Goal: Task Accomplishment & Management: Manage account settings

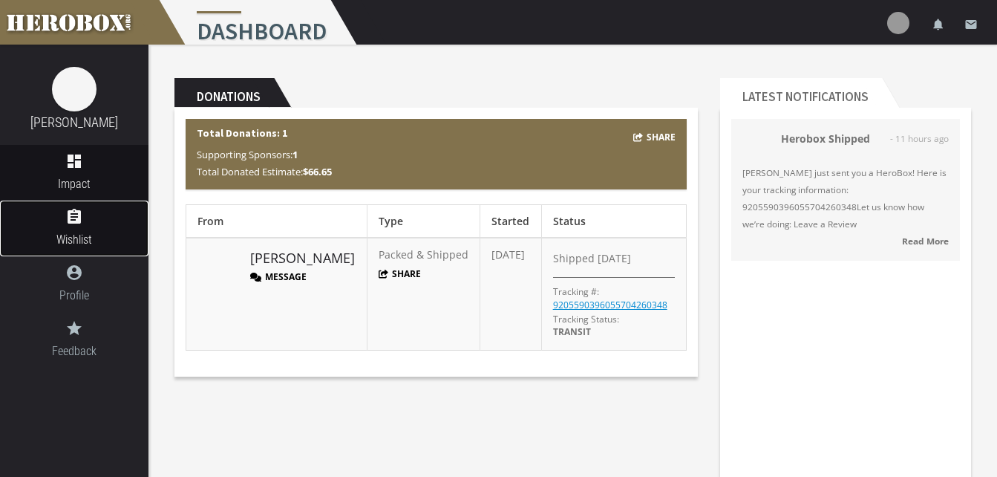
click at [73, 223] on icon "assignment" at bounding box center [74, 217] width 148 height 18
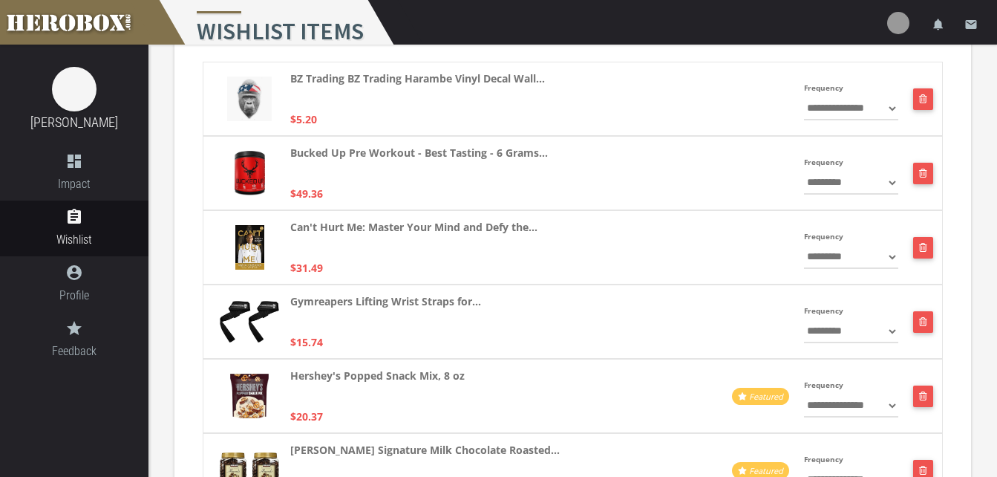
scroll to position [195, 0]
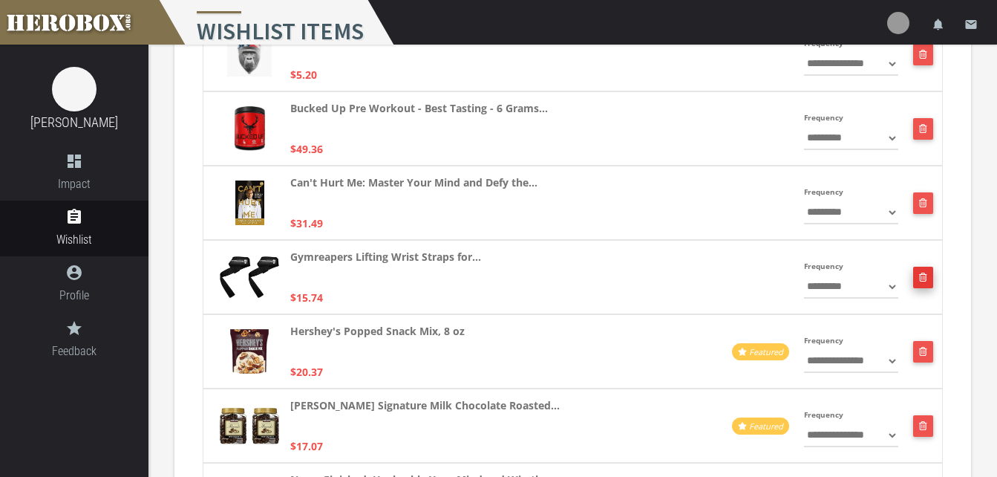
click at [923, 275] on icon "button" at bounding box center [923, 276] width 8 height 9
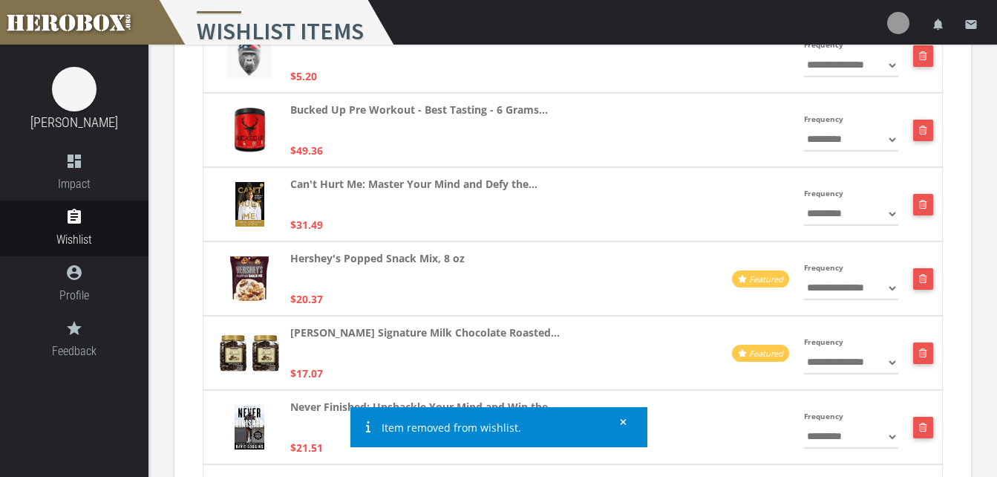
scroll to position [192, 0]
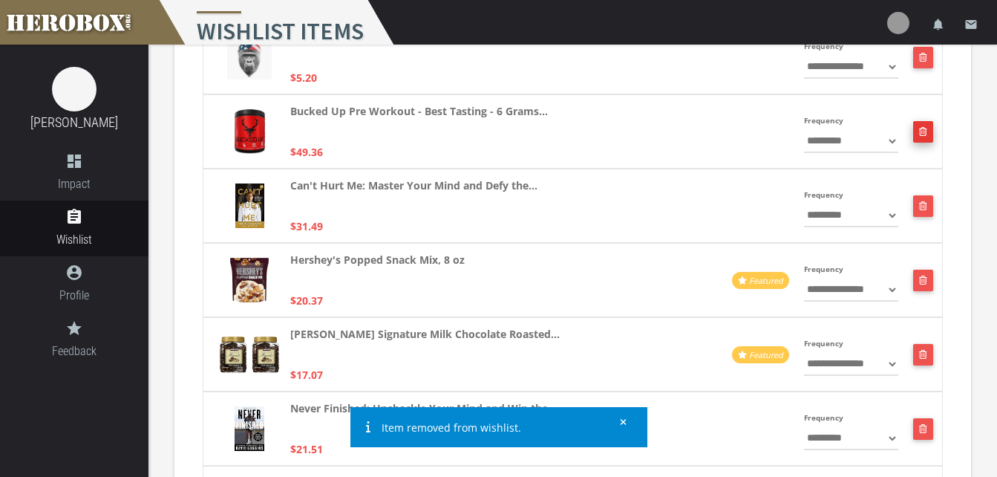
click at [932, 140] on button "button" at bounding box center [923, 132] width 20 height 22
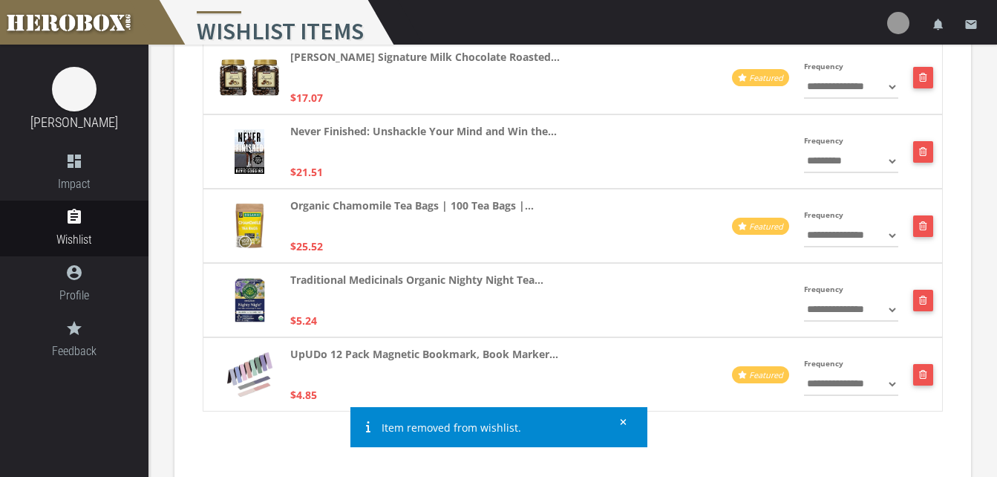
scroll to position [396, 0]
click at [77, 99] on img at bounding box center [74, 89] width 45 height 45
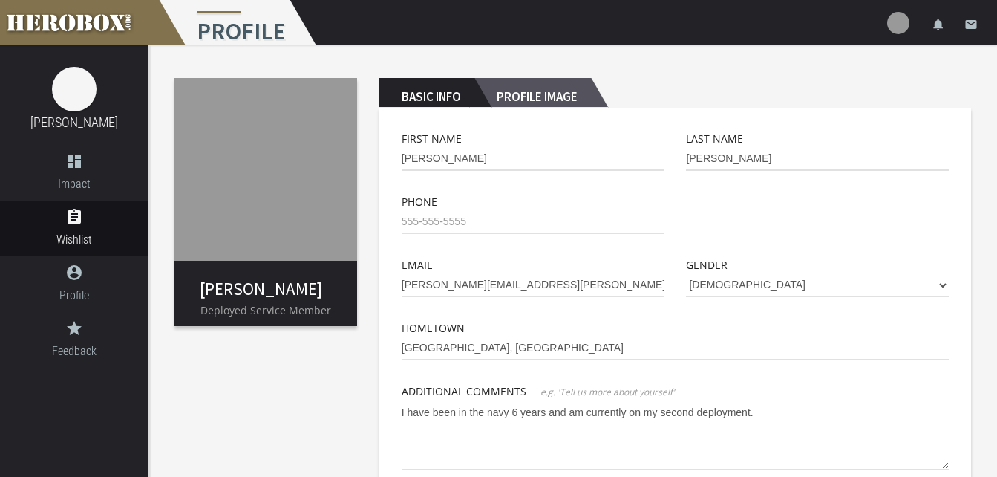
click at [523, 81] on h2 "Profile Image" at bounding box center [532, 93] width 117 height 30
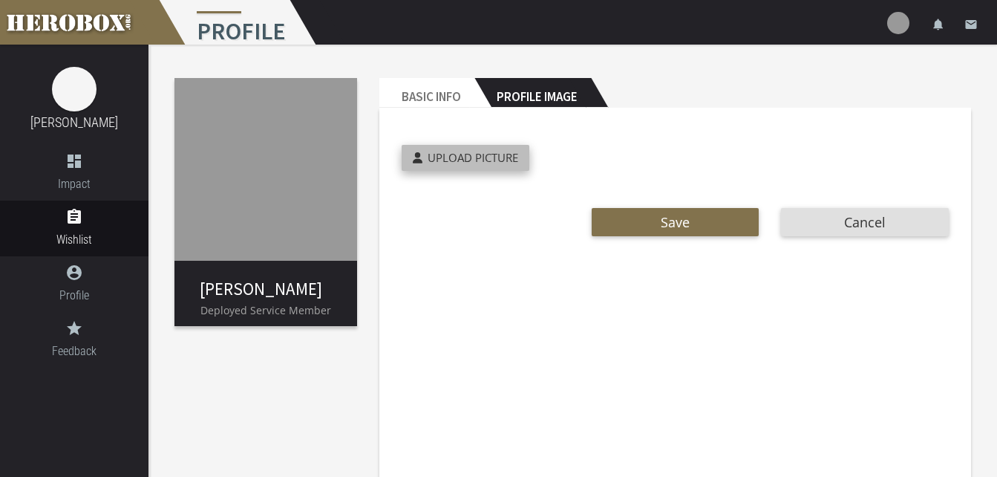
click at [462, 158] on span "Upload Picture" at bounding box center [473, 157] width 91 height 15
click at [462, 158] on input "Upload Picture" at bounding box center [500, 153] width 197 height 17
type input "**********"
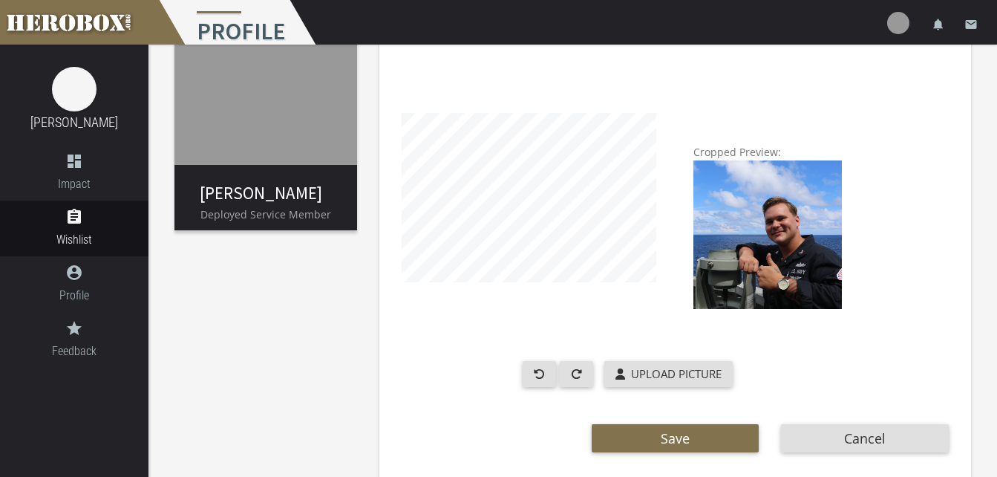
scroll to position [100, 0]
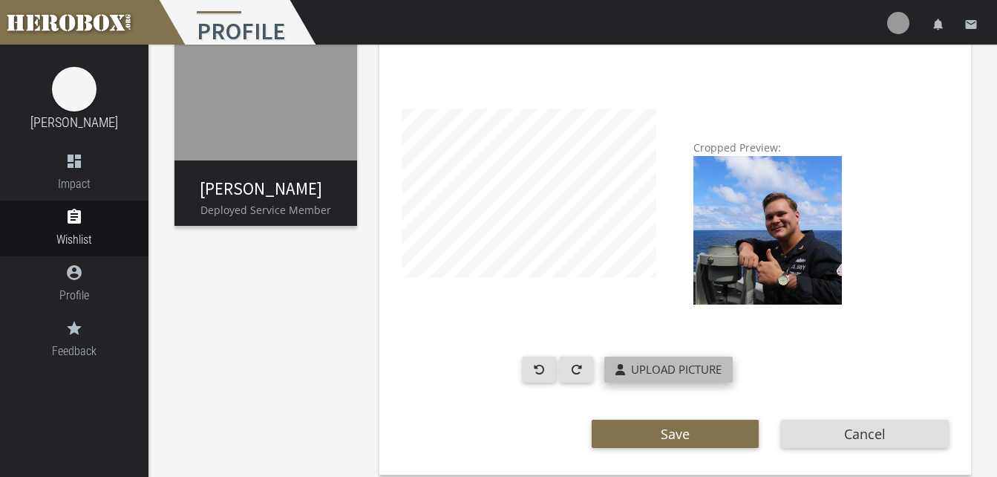
click at [653, 359] on label "Upload Picture" at bounding box center [668, 369] width 128 height 26
click at [653, 359] on input "Upload Picture" at bounding box center [702, 364] width 197 height 17
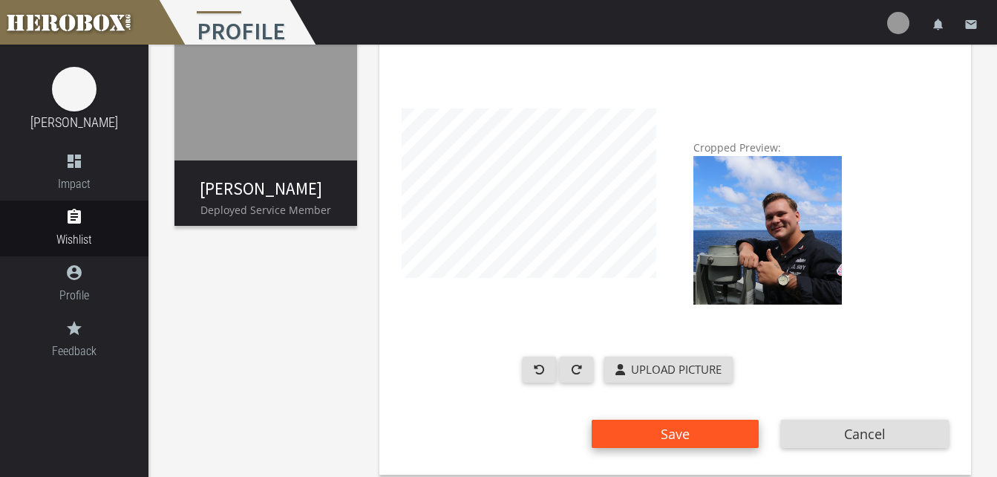
click at [643, 426] on button "Save" at bounding box center [676, 433] width 168 height 28
click at [632, 431] on button "Save" at bounding box center [676, 433] width 168 height 28
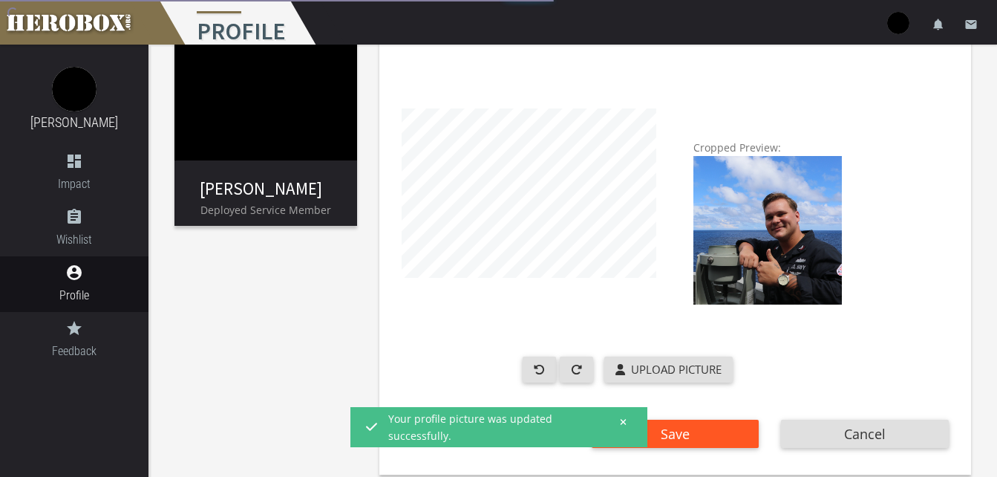
scroll to position [0, 0]
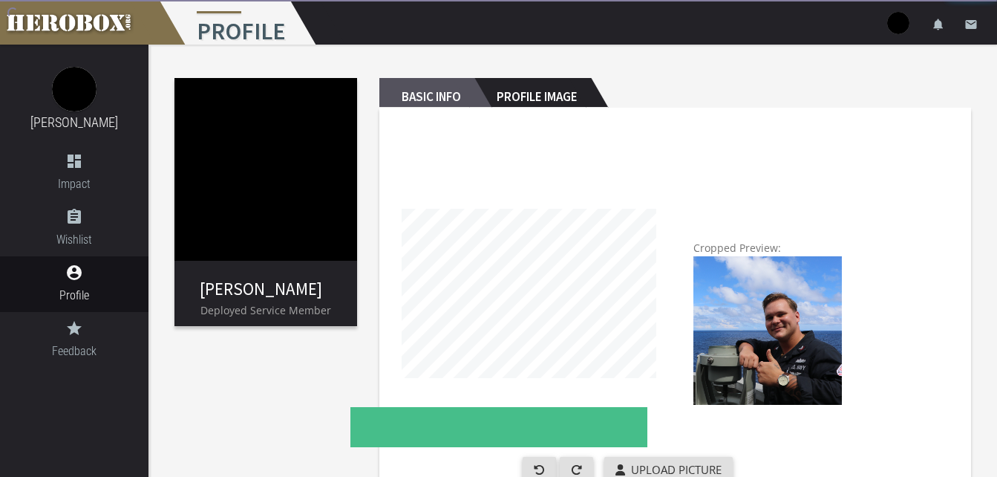
click at [449, 100] on h2 "Basic Info" at bounding box center [426, 93] width 95 height 30
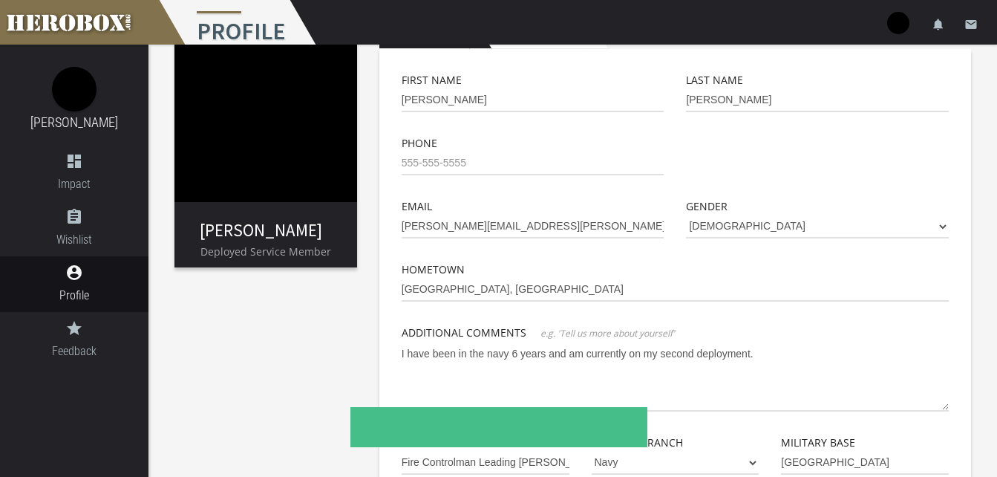
scroll to position [61, 0]
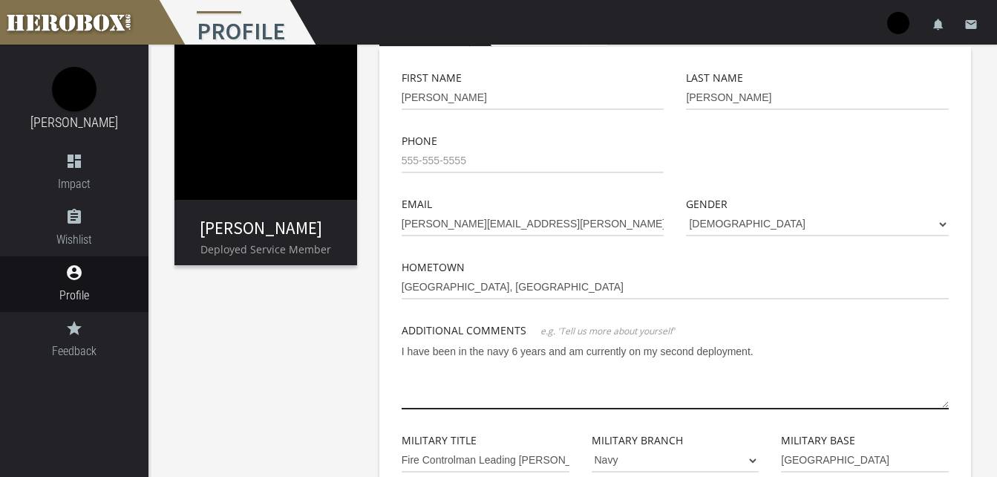
click at [817, 367] on textarea "I have been in the navy 6 years and am currently on my second deployment." at bounding box center [675, 374] width 547 height 70
drag, startPoint x: 816, startPoint y: 353, endPoint x: 792, endPoint y: 350, distance: 23.9
drag, startPoint x: 792, startPoint y: 350, endPoint x: 820, endPoint y: 348, distance: 27.6
click at [855, 371] on textarea "I have been in the navy 6 years and am currently on my second deployment, I hav…" at bounding box center [675, 374] width 547 height 70
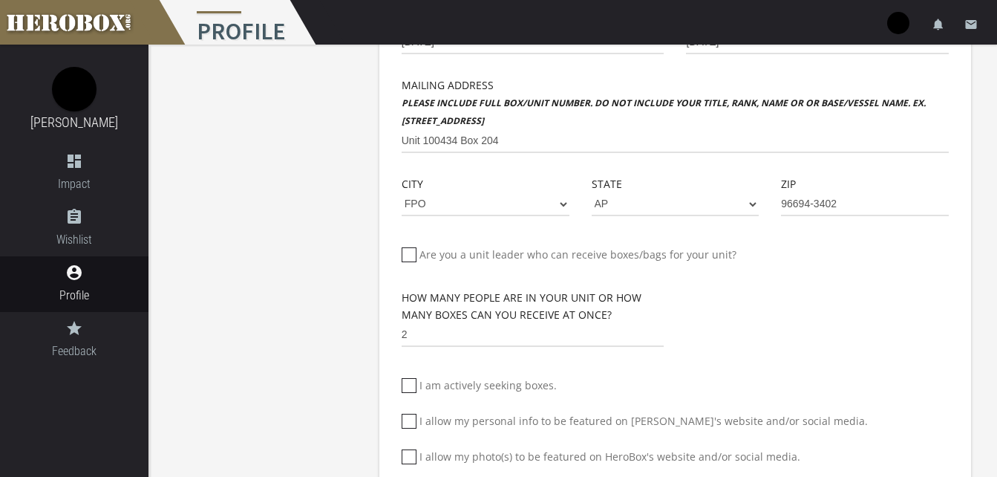
scroll to position [619, 0]
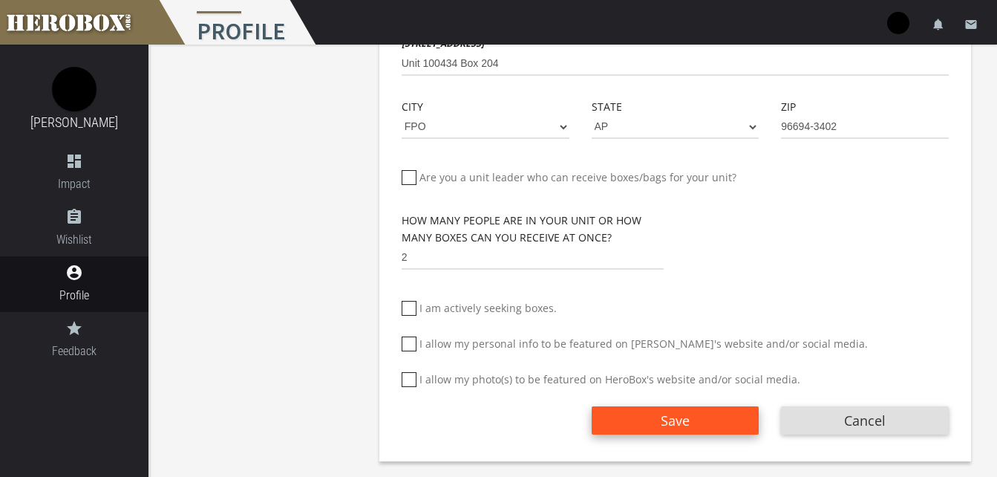
type textarea "I have been in the navy 6 years and am currently on my second deployment, I hav…"
click at [621, 407] on button "Save" at bounding box center [676, 420] width 168 height 28
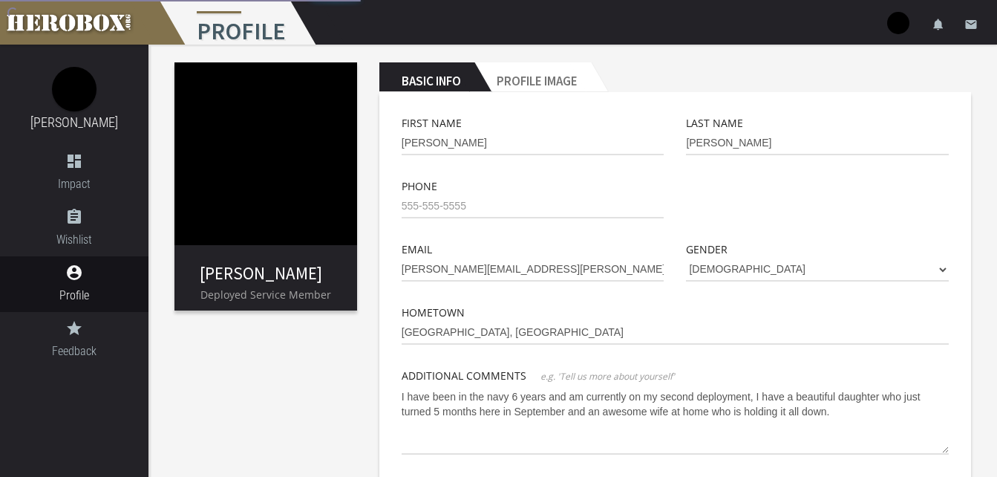
scroll to position [15, 0]
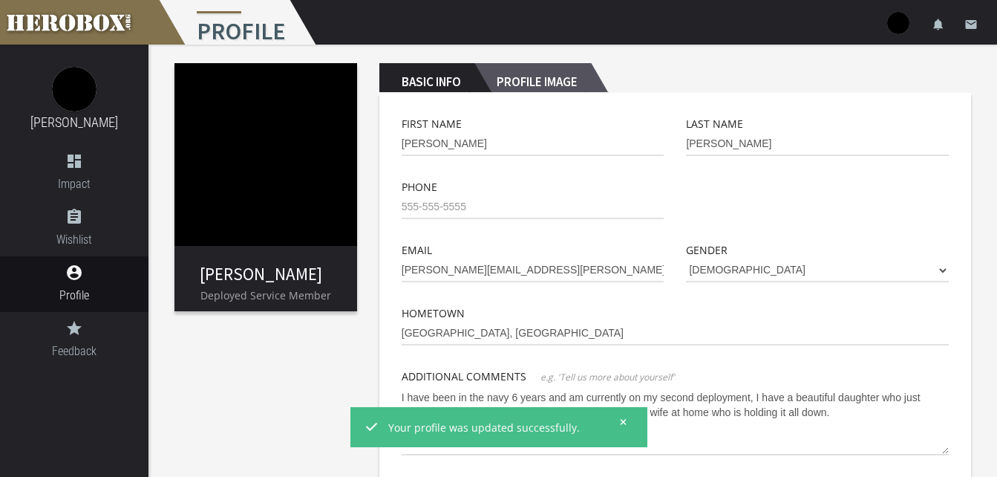
click at [531, 84] on h2 "Profile Image" at bounding box center [532, 78] width 117 height 30
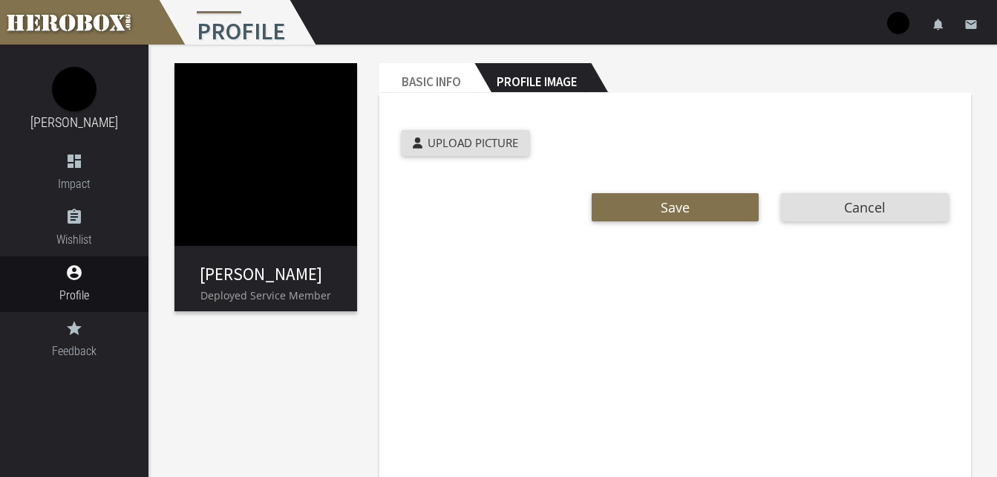
click at [264, 123] on img at bounding box center [265, 154] width 183 height 183
click at [67, 163] on icon "dashboard" at bounding box center [74, 161] width 148 height 18
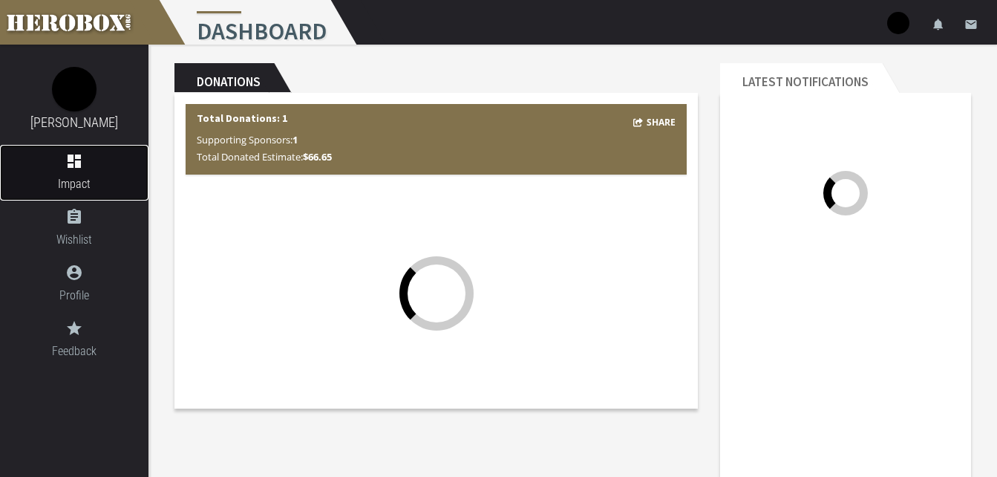
scroll to position [196, 0]
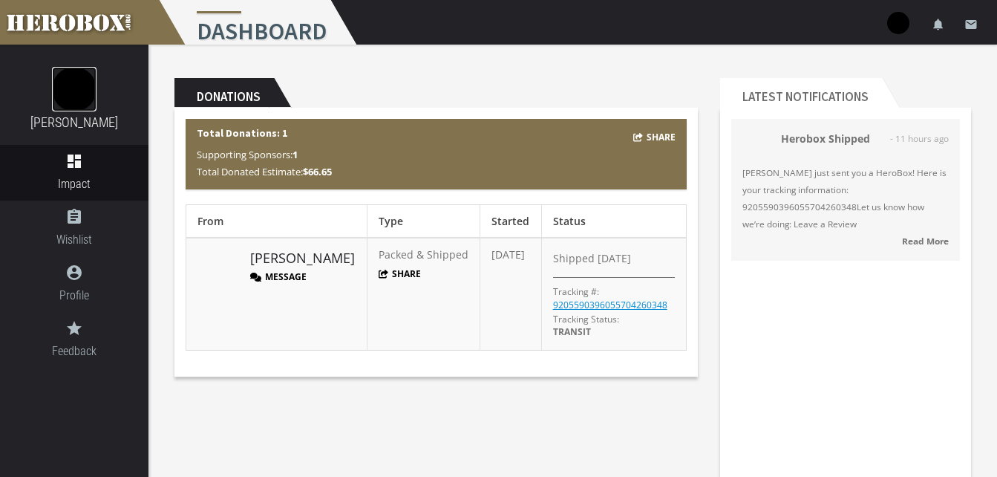
click at [75, 80] on img at bounding box center [74, 89] width 45 height 45
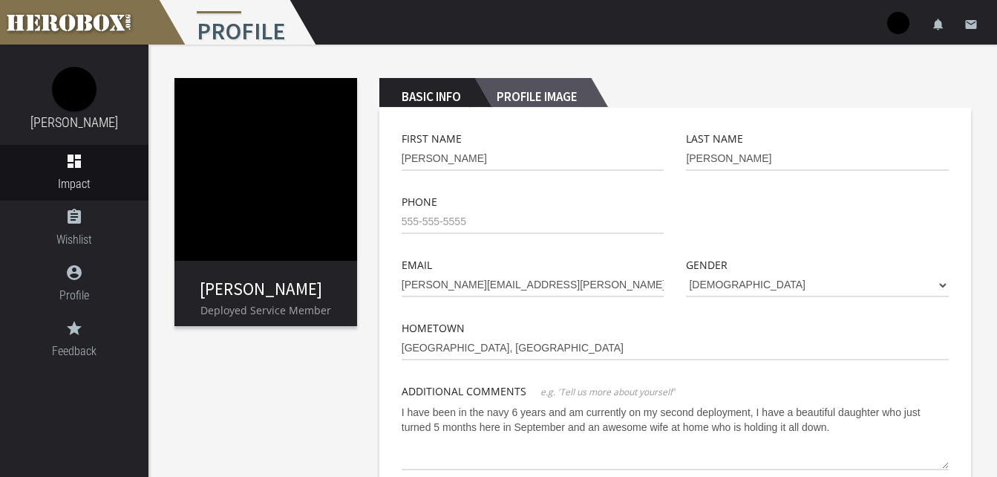
click at [533, 100] on h2 "Profile Image" at bounding box center [532, 93] width 117 height 30
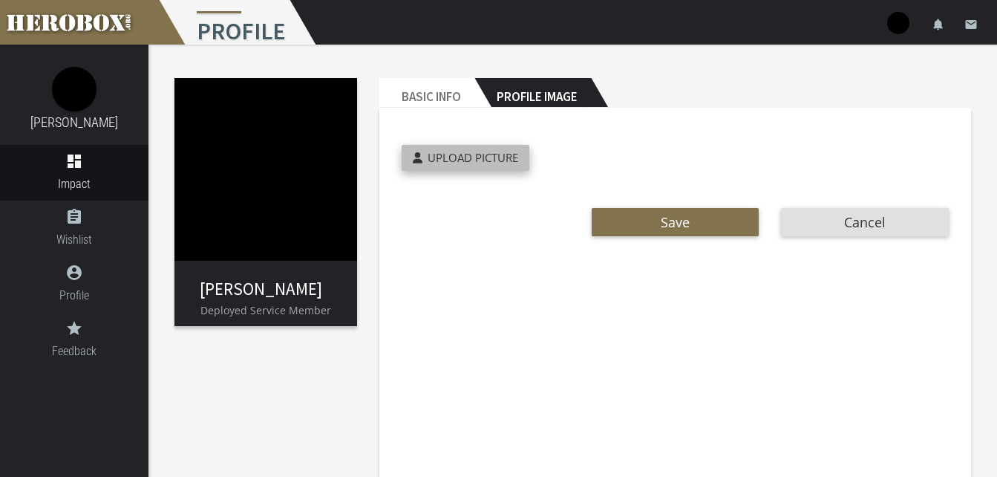
click at [509, 151] on span "Upload Picture" at bounding box center [473, 157] width 91 height 15
click at [509, 151] on input "Upload Picture" at bounding box center [500, 153] width 197 height 17
type input "**********"
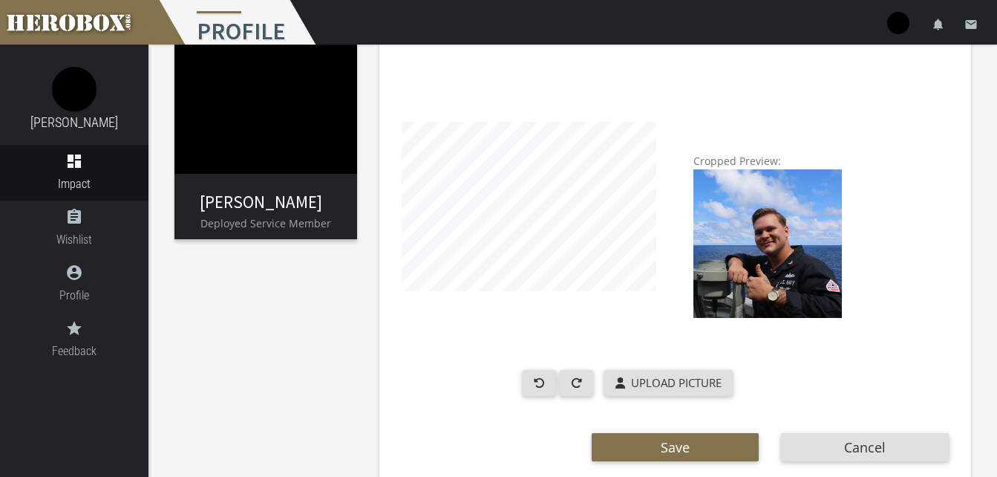
scroll to position [91, 0]
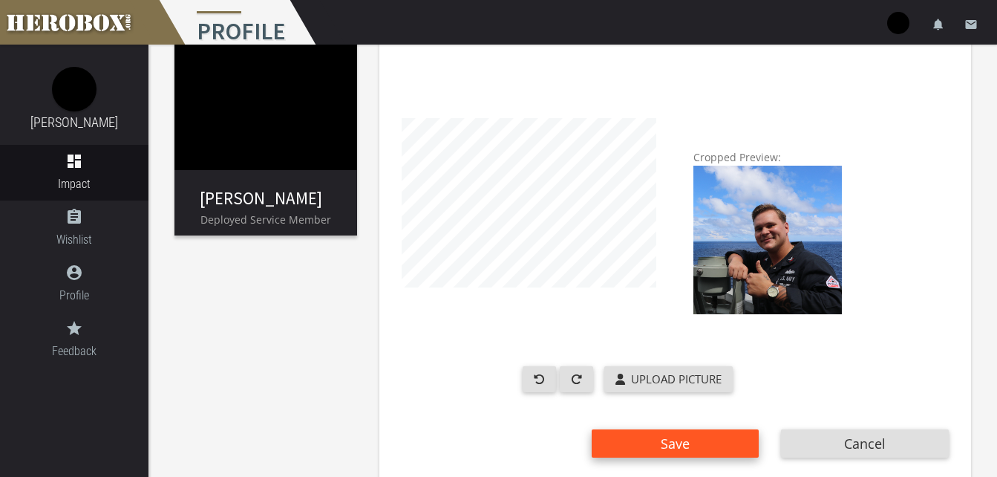
click at [689, 445] on span "Save" at bounding box center [675, 443] width 29 height 18
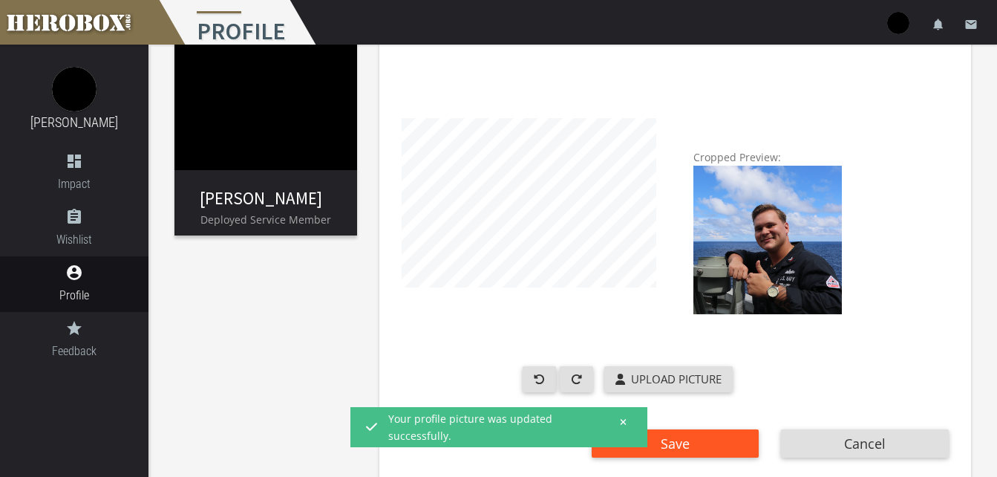
scroll to position [114, 0]
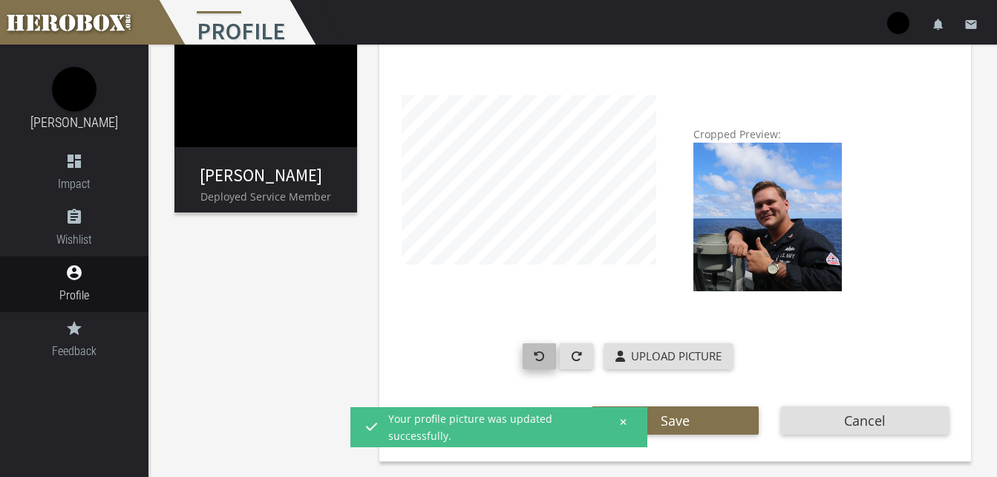
click at [540, 363] on button "button" at bounding box center [539, 356] width 33 height 26
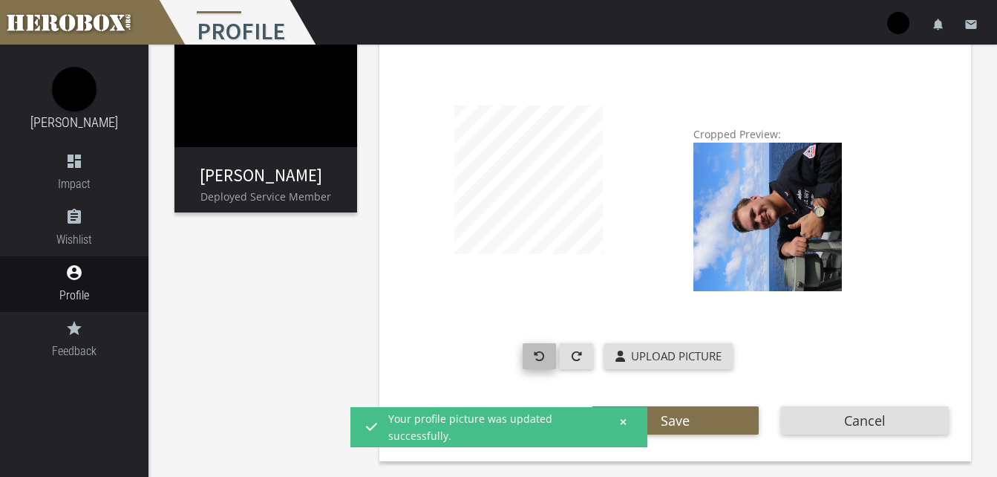
click at [540, 363] on button "button" at bounding box center [539, 356] width 33 height 26
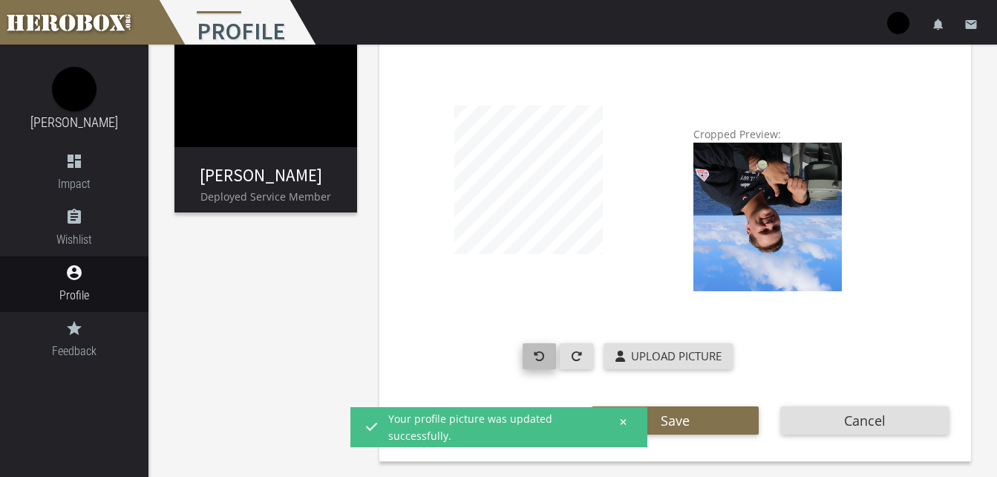
click at [540, 363] on button "button" at bounding box center [539, 356] width 33 height 26
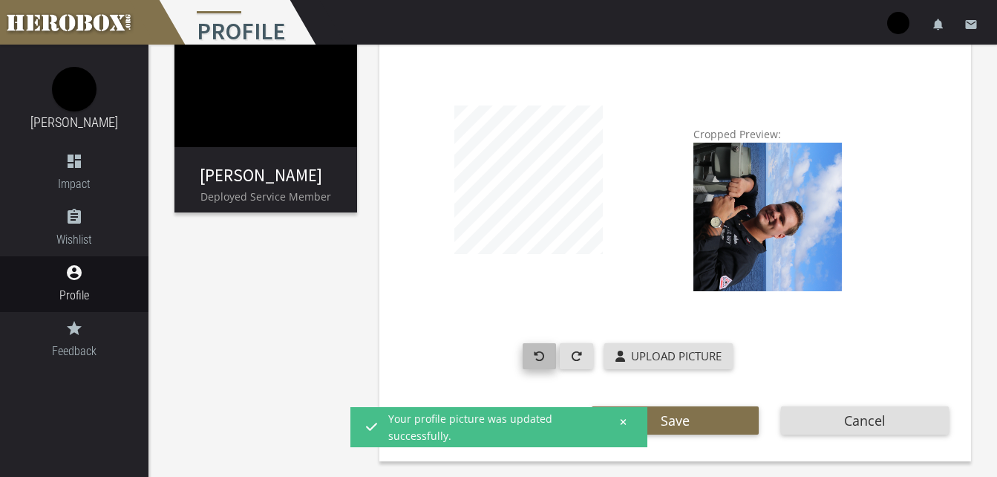
click at [540, 363] on button "button" at bounding box center [539, 356] width 33 height 26
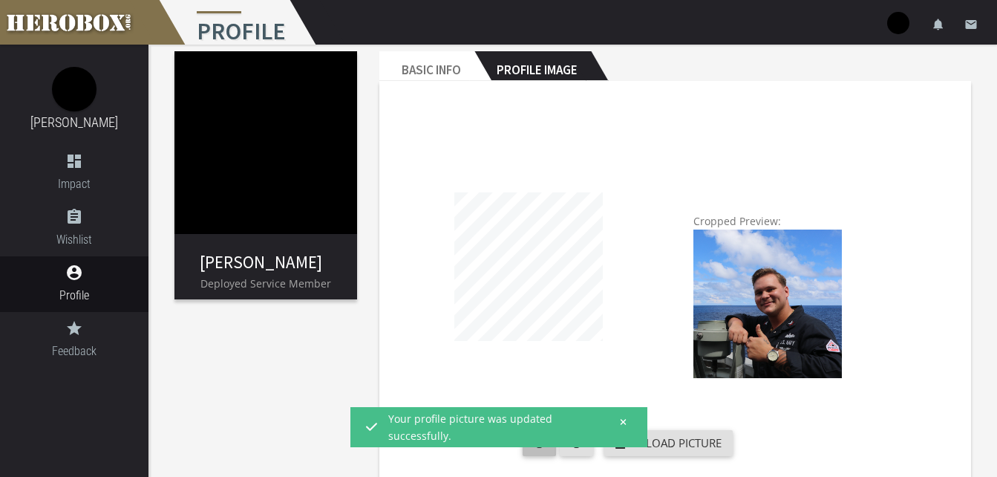
scroll to position [0, 0]
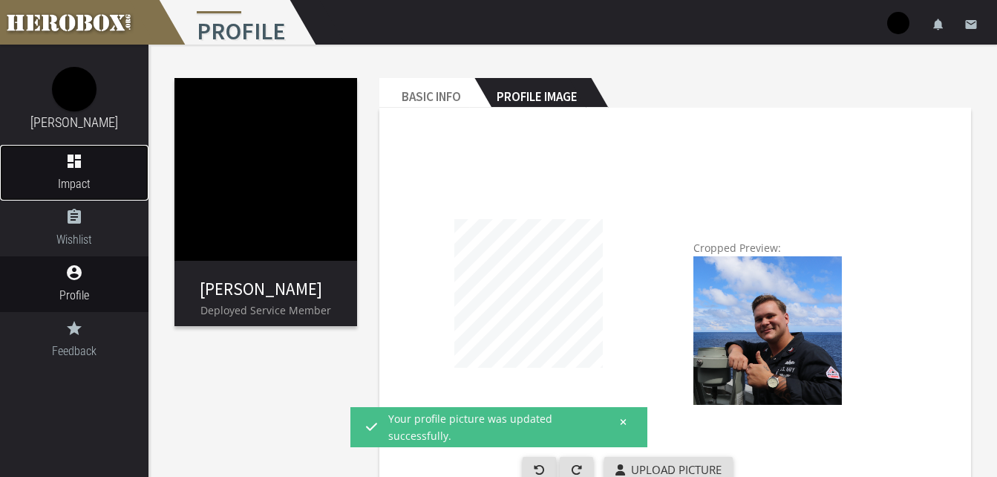
click at [88, 190] on span "Impact" at bounding box center [74, 183] width 148 height 19
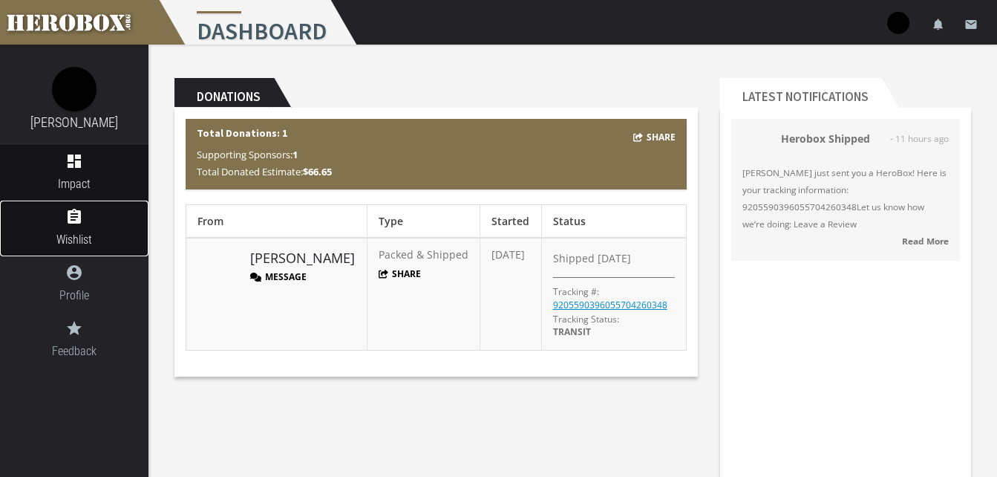
click at [82, 218] on icon "assignment" at bounding box center [74, 217] width 148 height 18
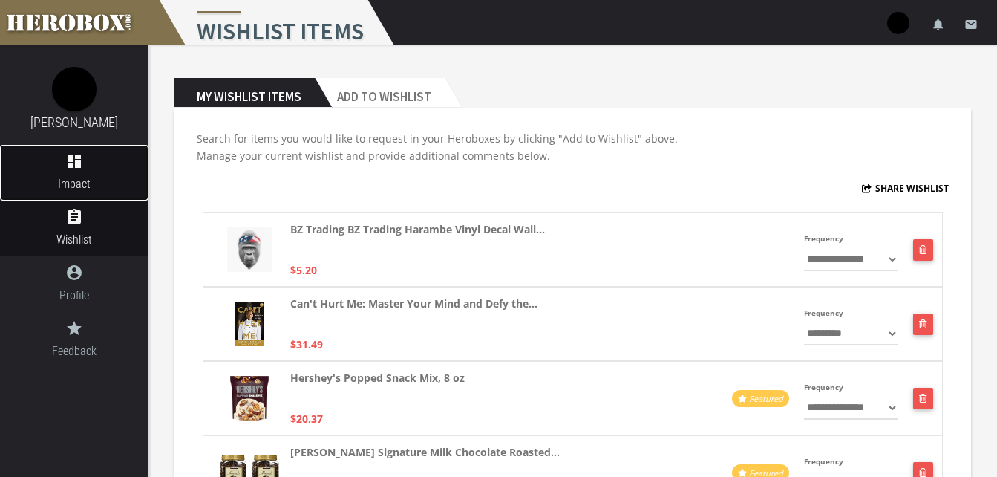
click at [81, 191] on span "Impact" at bounding box center [74, 183] width 148 height 19
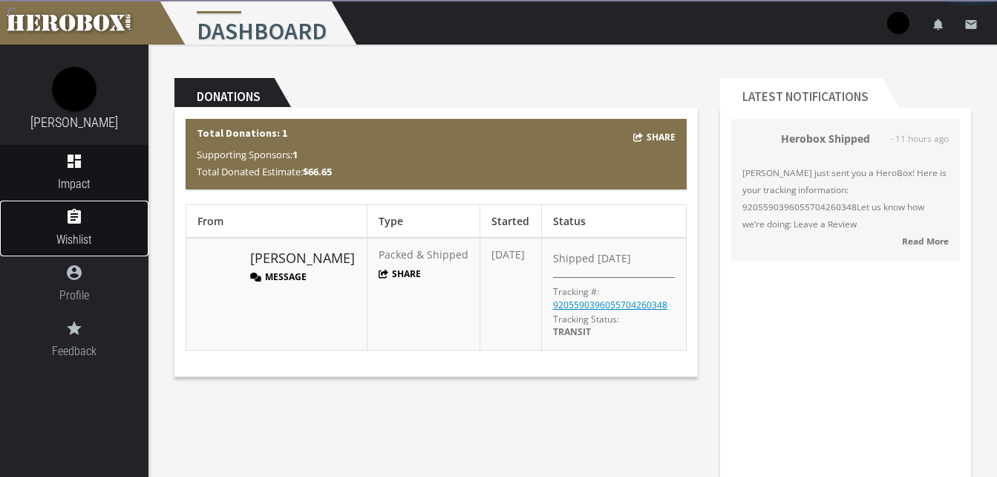
click at [79, 218] on icon "assignment" at bounding box center [74, 217] width 148 height 18
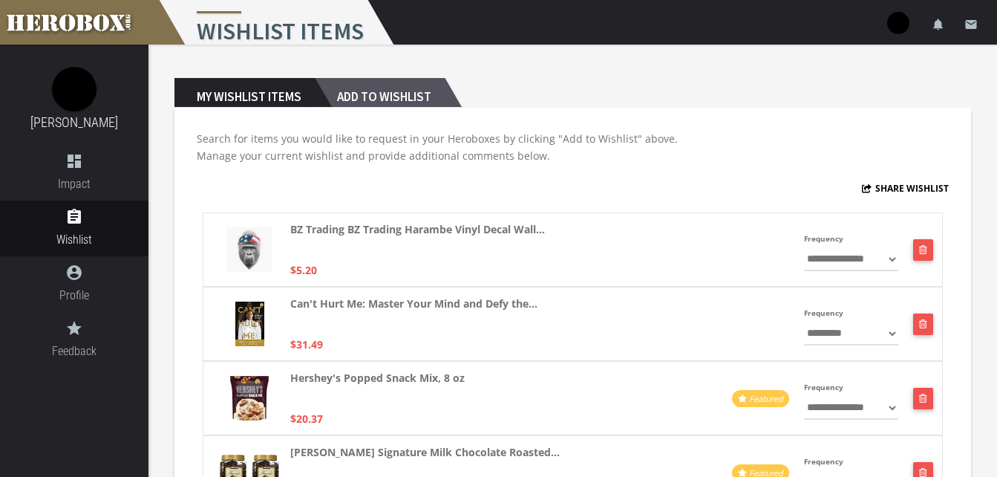
click at [383, 89] on h2 "Add to Wishlist" at bounding box center [380, 93] width 130 height 30
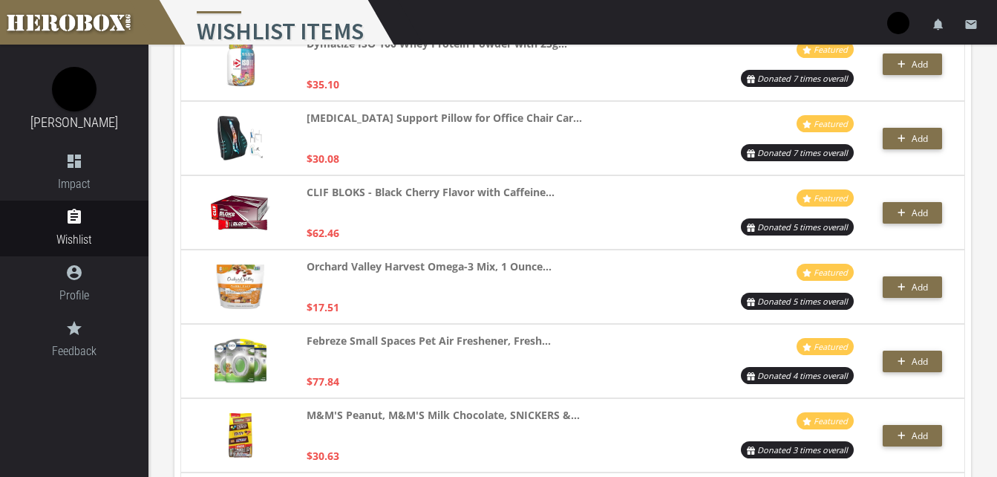
scroll to position [2480, 0]
